Goal: Task Accomplishment & Management: Manage account settings

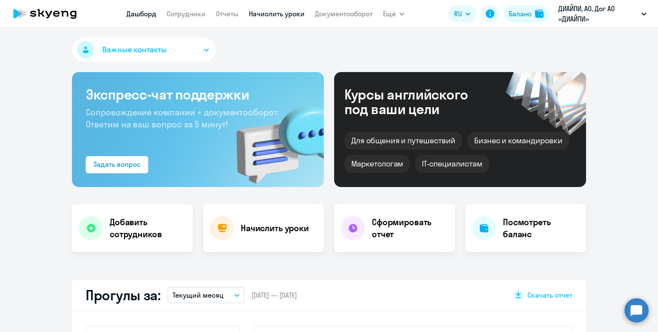
click at [269, 12] on link "Начислить уроки" at bounding box center [277, 13] width 56 height 9
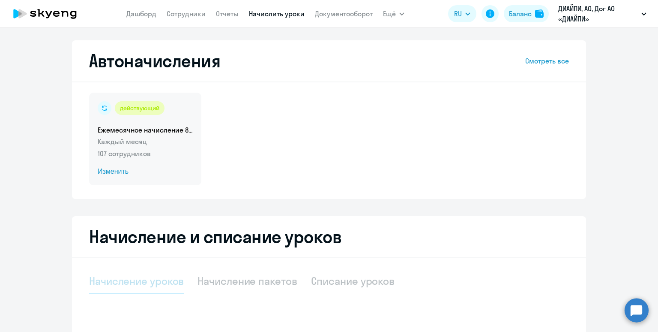
select select "10"
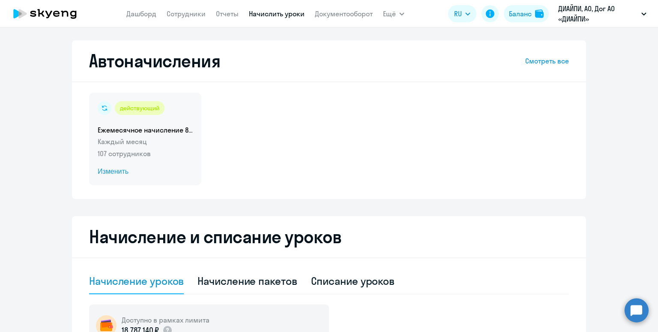
click at [163, 153] on p "107 сотрудников" at bounding box center [145, 153] width 95 height 10
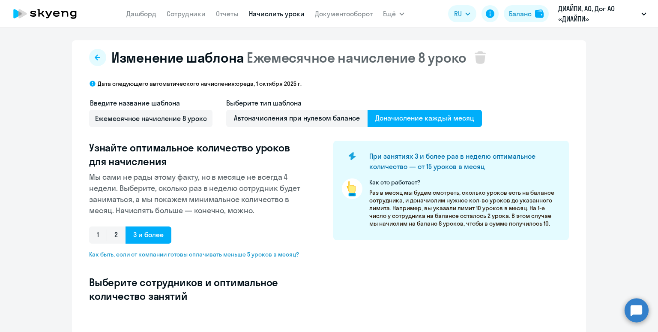
select select "10"
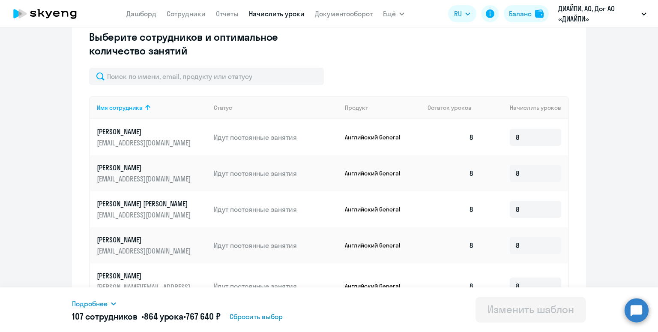
scroll to position [209, 0]
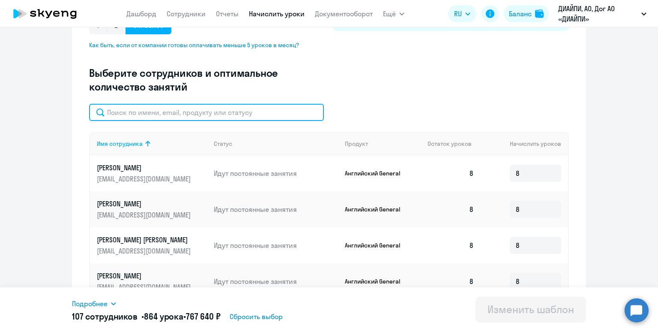
click at [213, 114] on input "text" at bounding box center [206, 112] width 235 height 17
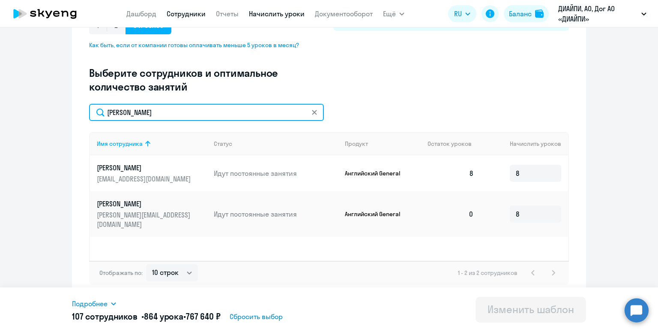
type input "[PERSON_NAME]"
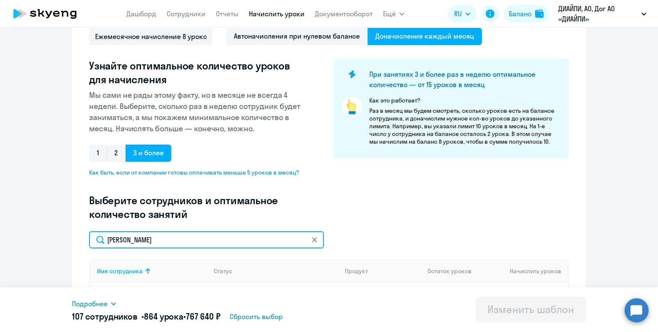
scroll to position [0, 0]
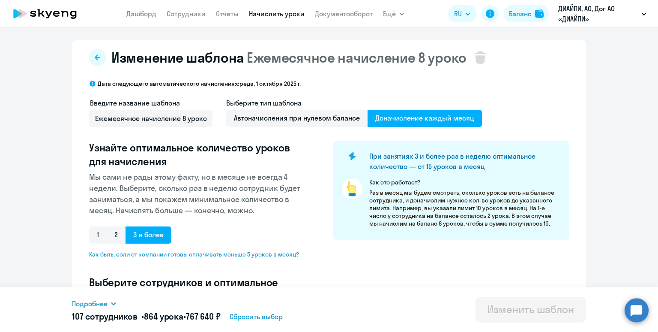
click at [260, 17] on link "Начислить уроки" at bounding box center [277, 13] width 56 height 9
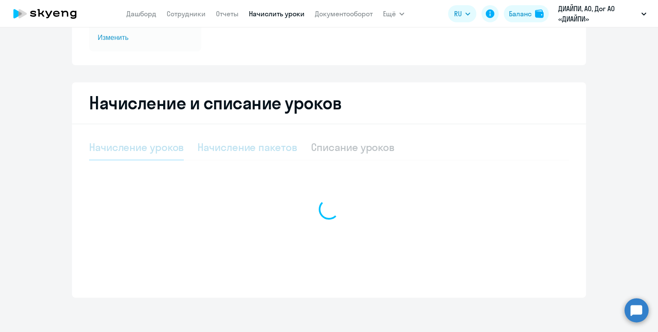
select select "10"
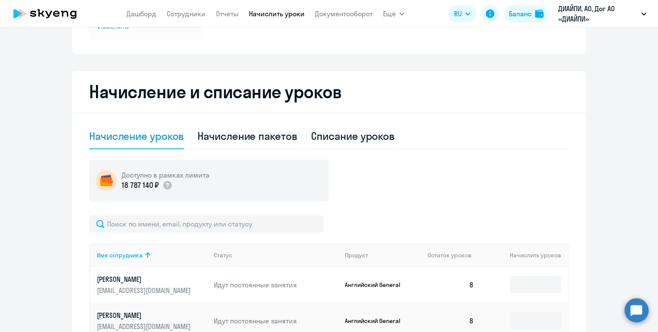
scroll to position [147, 0]
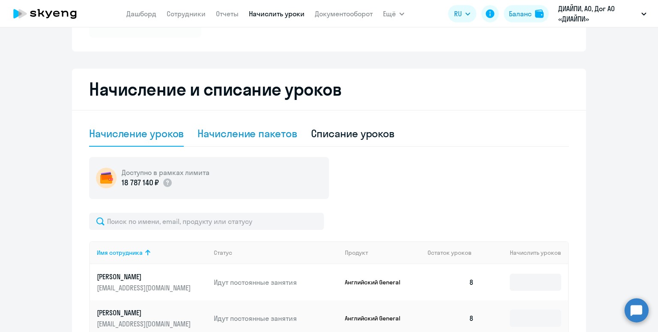
click at [226, 131] on div "Начисление пакетов" at bounding box center [246, 133] width 99 height 14
select select "10"
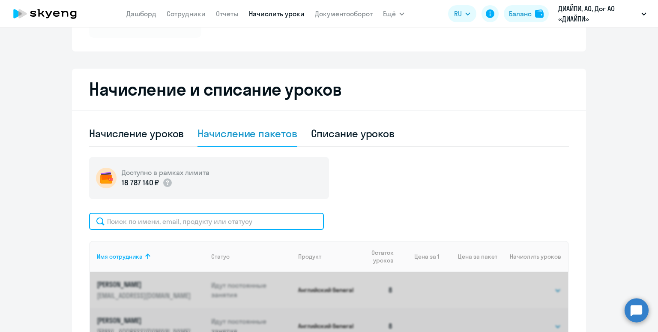
click at [228, 218] on input "text" at bounding box center [206, 220] width 235 height 17
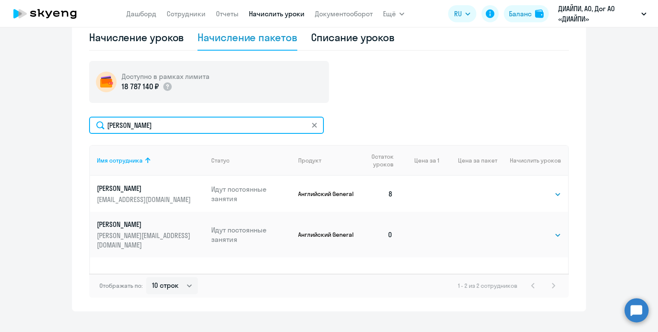
scroll to position [255, 0]
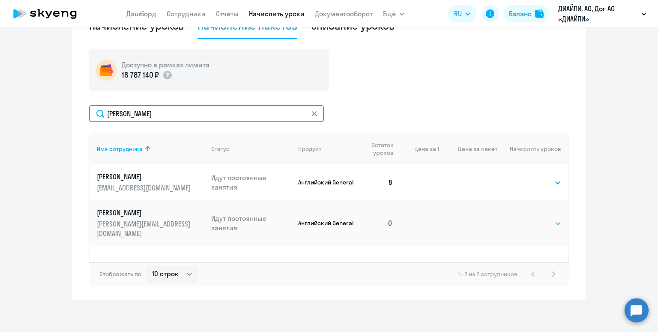
type input "[PERSON_NAME]"
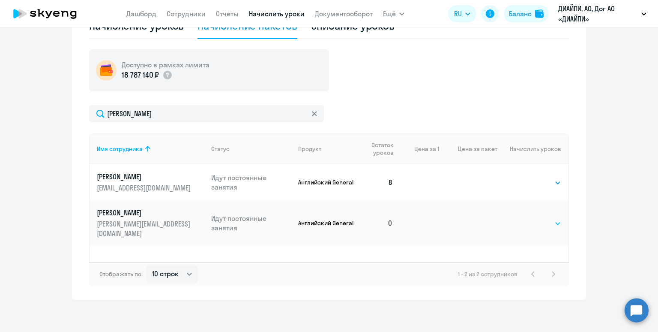
click at [539, 219] on select "Выбрать 4 8 16 32 64 96 128" at bounding box center [543, 223] width 35 height 10
select select "8"
click at [526, 218] on select "Выбрать 4 8 16 32 64 96 128" at bounding box center [543, 223] width 35 height 10
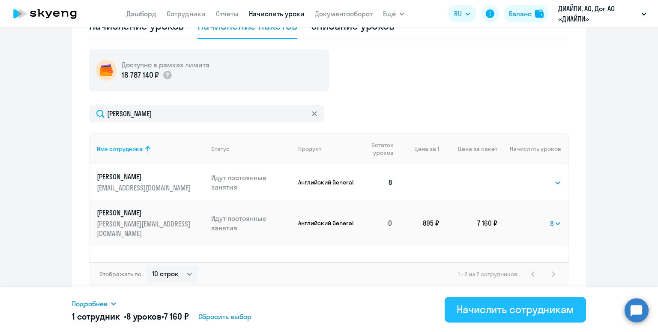
click at [542, 310] on div "Начислить сотрудникам" at bounding box center [515, 309] width 117 height 14
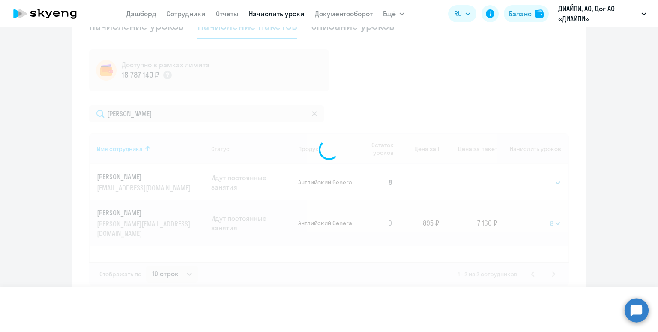
select select
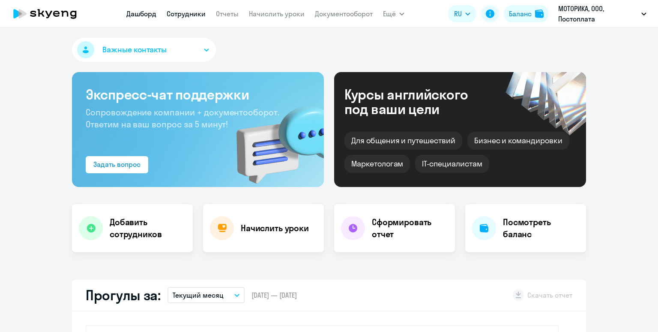
select select "30"
click at [180, 14] on link "Сотрудники" at bounding box center [186, 13] width 39 height 9
select select "30"
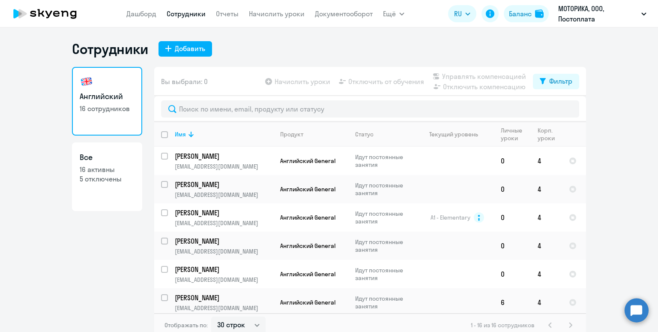
click at [260, 19] on app-menu-item-link "Начислить уроки" at bounding box center [277, 14] width 56 height 11
click at [261, 15] on link "Начислить уроки" at bounding box center [277, 13] width 56 height 9
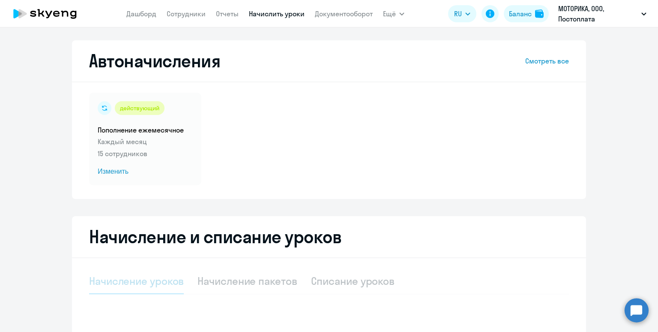
select select "10"
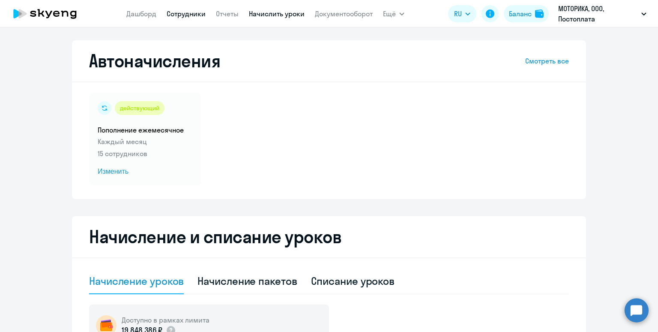
click at [178, 18] on link "Сотрудники" at bounding box center [186, 13] width 39 height 9
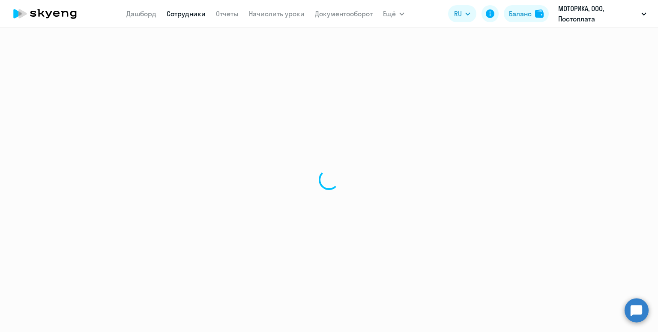
select select "30"
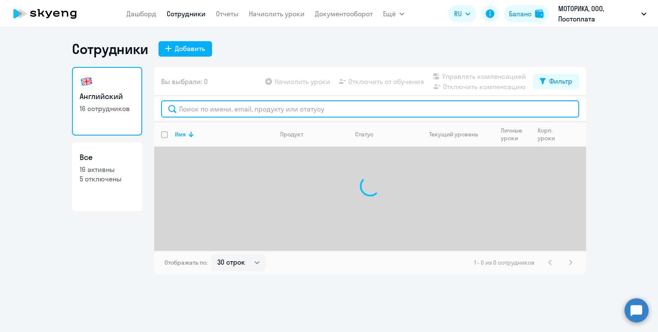
click at [272, 108] on input "text" at bounding box center [370, 108] width 418 height 17
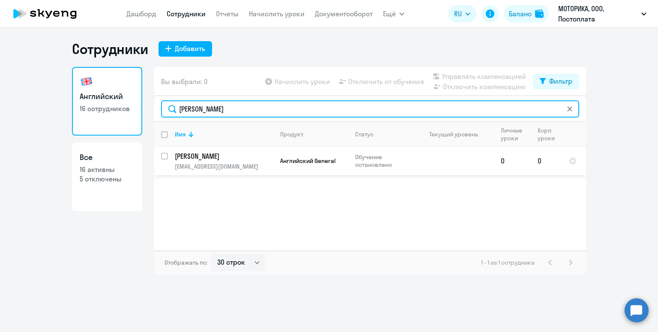
type input "воинова"
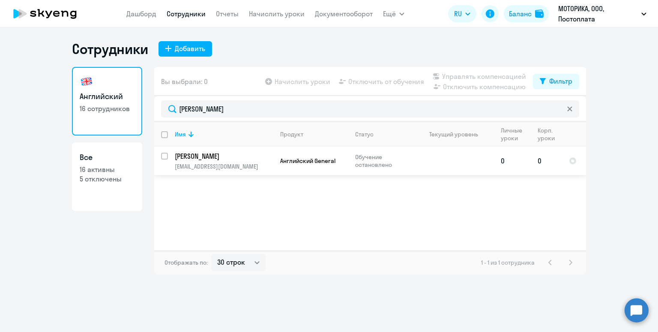
click at [246, 165] on p "voinova2312@mail.ru" at bounding box center [224, 166] width 98 height 8
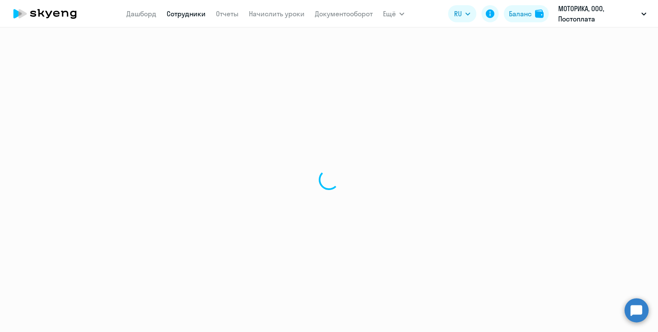
select select "english"
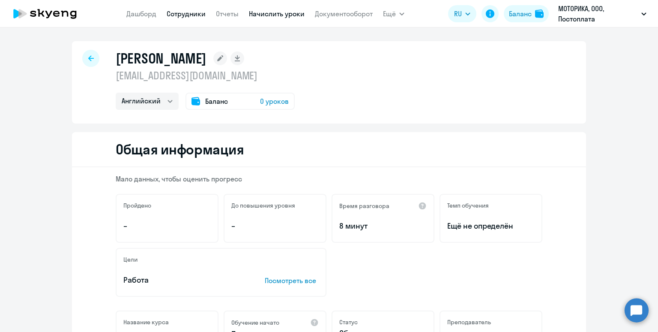
click at [270, 13] on link "Начислить уроки" at bounding box center [277, 13] width 56 height 9
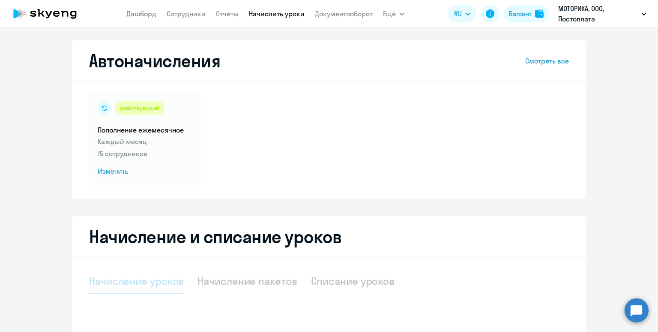
select select "10"
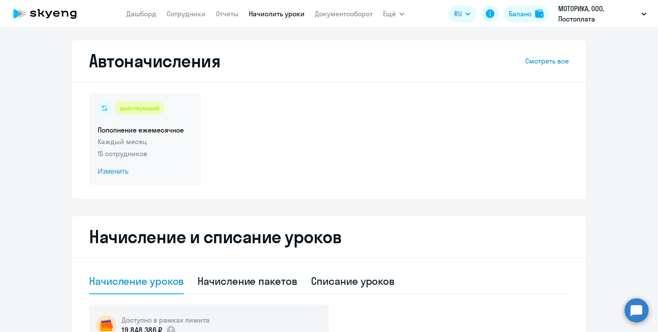
click at [182, 147] on div "действующий Пополнение ежемесячное Каждый месяц 15 сотрудников Изменить" at bounding box center [145, 139] width 112 height 93
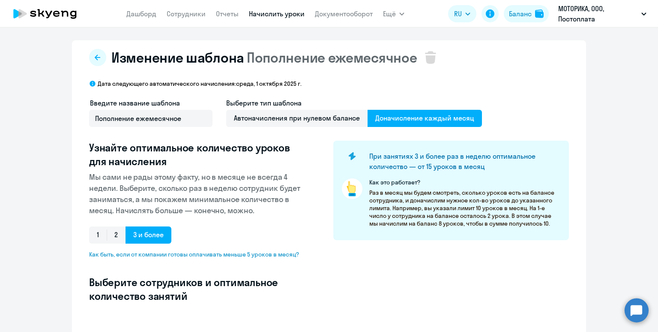
select select "10"
